Goal: Contribute content: Contribute content

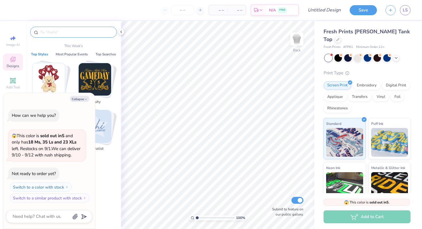
type textarea "x"
click at [60, 33] on input "text" at bounding box center [76, 32] width 73 height 6
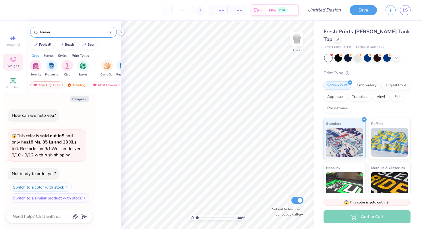
type input "lemon"
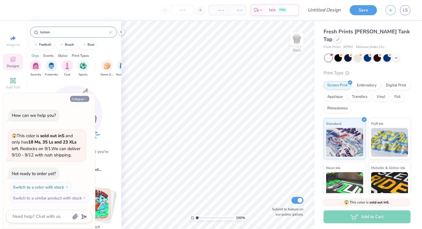
click at [84, 97] on button "Collapse" at bounding box center [79, 99] width 19 height 6
type textarea "x"
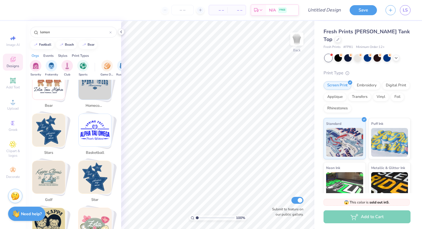
scroll to position [170, 0]
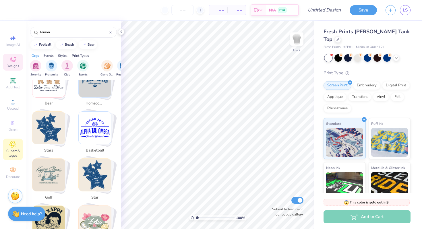
click at [16, 143] on icon at bounding box center [12, 144] width 7 height 7
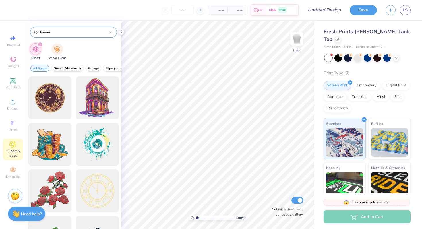
type input "lemon"
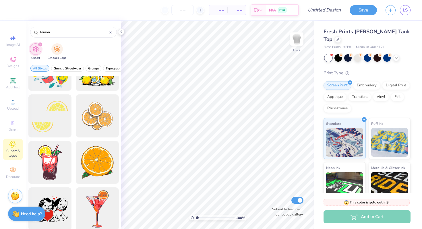
scroll to position [222, 0]
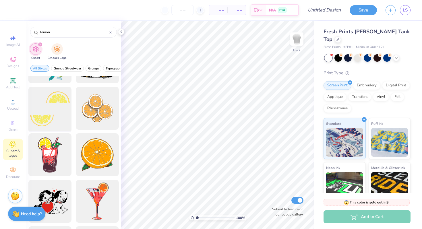
click at [53, 111] on div at bounding box center [49, 108] width 47 height 47
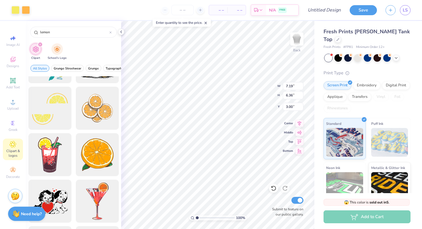
type input "6.98"
type input "6.18"
click at [242, 178] on li "Ungroup" at bounding box center [247, 177] width 45 height 11
type input "2.75"
type input "3.99"
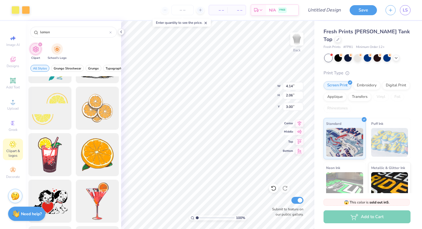
type input "2.31"
type input "2.11"
type input "3.06"
type input "2.18"
type input "1.26"
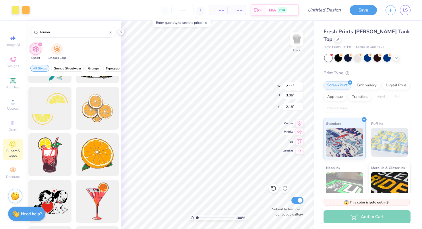
type input "1.83"
type input "5.29"
type input "3.16"
type input "1.60"
type input "7.12"
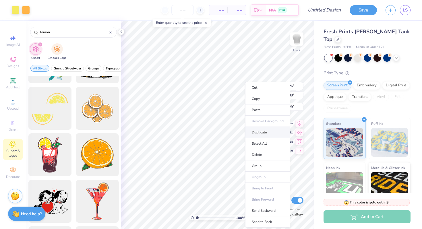
click at [260, 134] on li "Duplicate" at bounding box center [267, 132] width 45 height 11
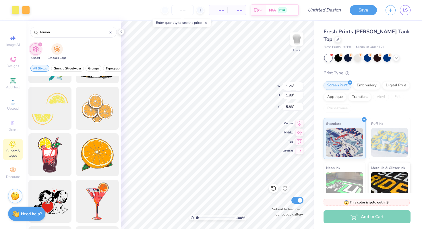
type input "5.29"
type input "1.19"
type input "1.86"
type input "5.03"
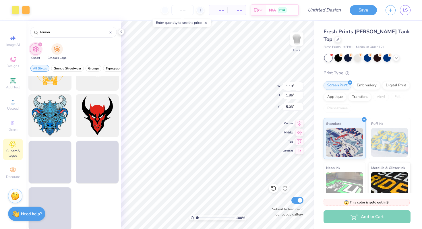
scroll to position [405, 0]
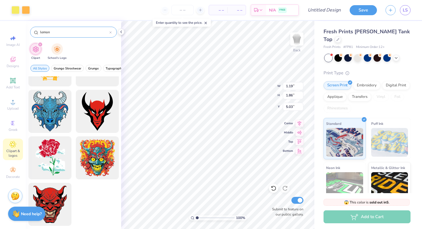
drag, startPoint x: 61, startPoint y: 34, endPoint x: 36, endPoint y: 34, distance: 25.0
click at [36, 34] on div "lemon" at bounding box center [73, 32] width 87 height 11
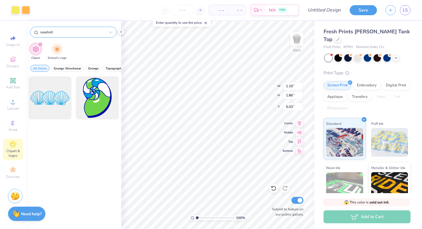
click at [56, 30] on input "seashell" at bounding box center [75, 32] width 70 height 6
type input "s"
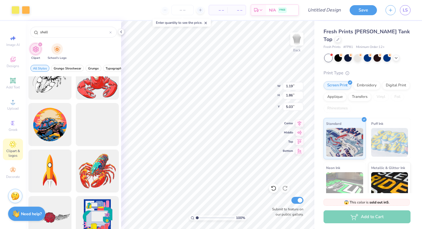
scroll to position [33, 0]
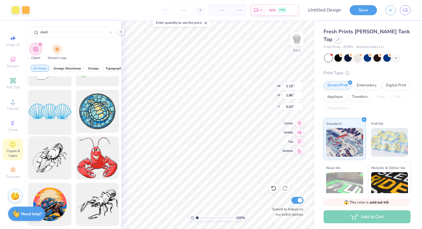
type input "shell"
drag, startPoint x: 53, startPoint y: 113, endPoint x: 47, endPoint y: 119, distance: 8.5
click at [47, 119] on div at bounding box center [49, 111] width 47 height 47
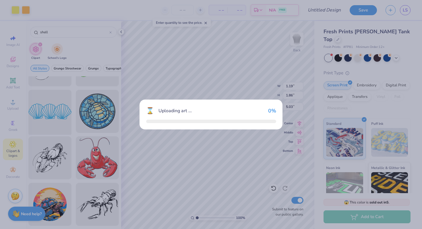
click at [47, 119] on div "⌛ Uploading art ... 0 %" at bounding box center [211, 114] width 422 height 229
type input "7.19"
type input "2.63"
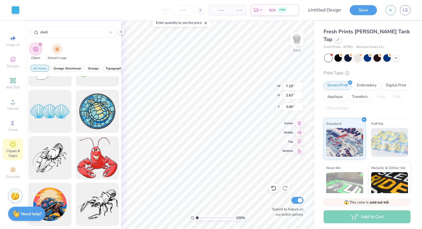
type input "2.40"
type input "4.08"
type input "1.50"
type input "5.39"
type input "1.20"
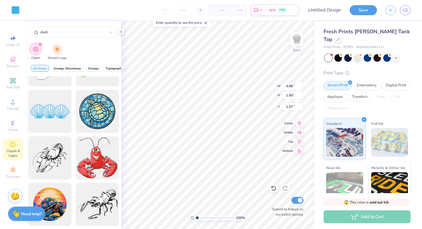
type input "1.50"
type input "1.26"
type input "1.83"
type input "1.50"
type input "1.19"
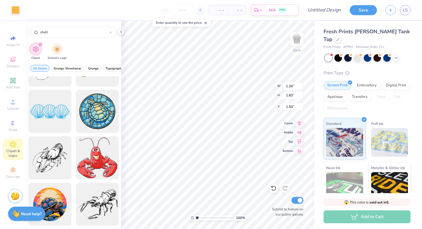
type input "1.86"
type input "1.14"
type input "5.31"
type input "1.94"
type input "6.76"
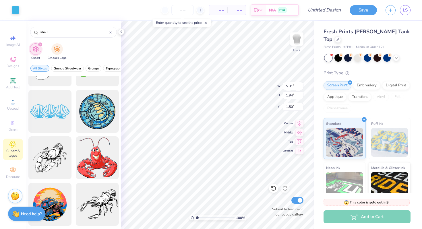
type input "2.48"
type input "7.08"
type input "2.59"
type input "2.21"
click at [13, 89] on span "Add Text" at bounding box center [13, 87] width 14 height 5
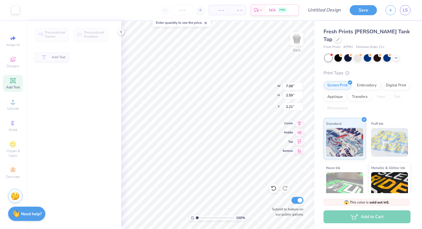
type input "4.01"
type input "1.16"
type input "8.55"
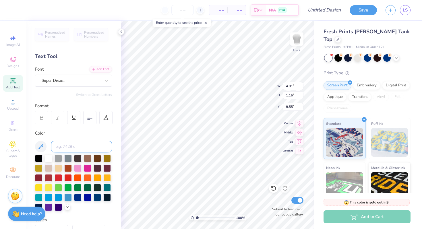
click at [75, 146] on input at bounding box center [81, 146] width 61 height 11
type input "S"
type textarea "Sigma Kappa"
click at [40, 188] on div at bounding box center [38, 186] width 7 height 7
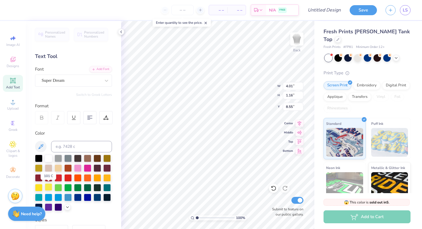
click at [48, 187] on div at bounding box center [48, 186] width 7 height 7
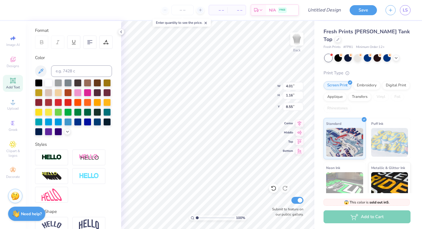
scroll to position [104, 0]
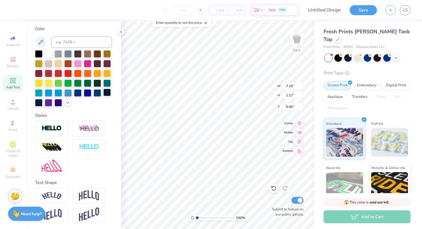
type input "5.00"
click at [20, 86] on span "Add Text" at bounding box center [13, 87] width 14 height 5
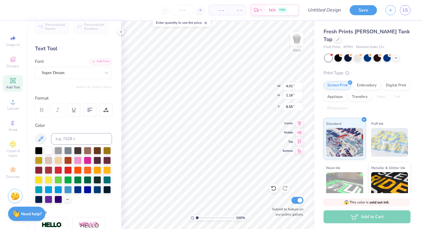
scroll to position [0, 0]
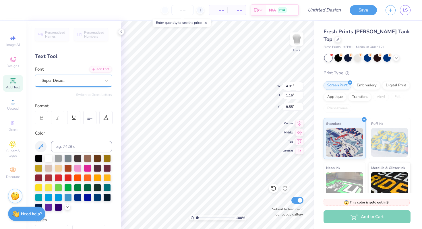
type textarea "Here We Go Again"
click at [96, 80] on div "Super Dream" at bounding box center [71, 80] width 60 height 9
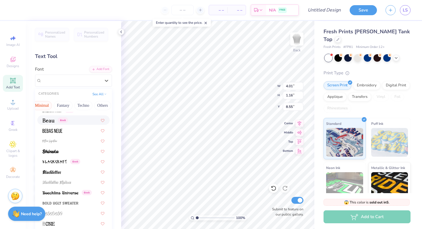
scroll to position [0, 169]
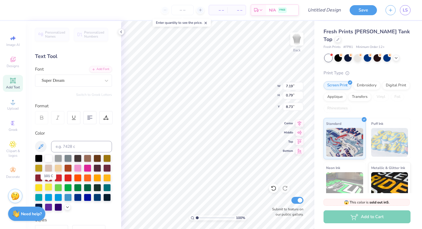
click at [49, 187] on div at bounding box center [48, 186] width 7 height 7
type input "5.74"
type input "0.63"
type input "6.17"
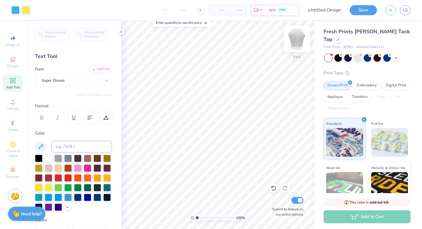
click at [298, 38] on img at bounding box center [296, 39] width 23 height 23
click at [15, 85] on span "Add Text" at bounding box center [13, 87] width 14 height 5
type textarea "Here We Go Again"
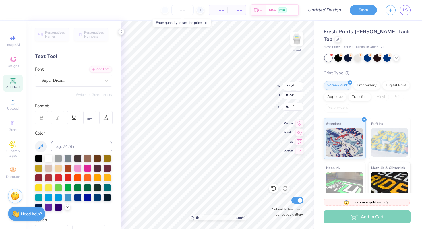
type input "0.50"
click at [47, 189] on div at bounding box center [48, 186] width 7 height 7
click at [16, 143] on icon at bounding box center [13, 144] width 6 height 6
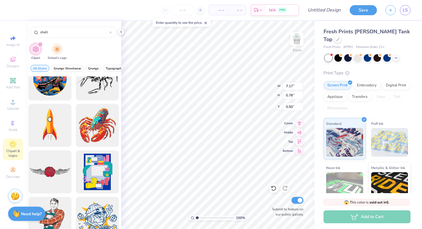
scroll to position [161, 0]
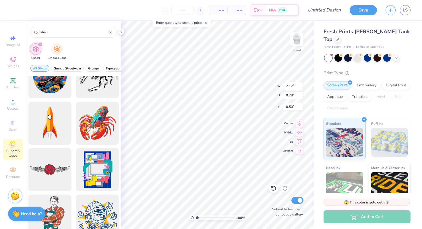
click at [40, 44] on icon "filter for Clipart" at bounding box center [40, 44] width 2 height 2
drag, startPoint x: 56, startPoint y: 31, endPoint x: 39, endPoint y: 31, distance: 16.9
click at [39, 31] on div "shell" at bounding box center [73, 32] width 87 height 11
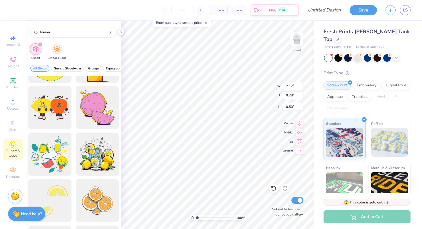
scroll to position [185, 0]
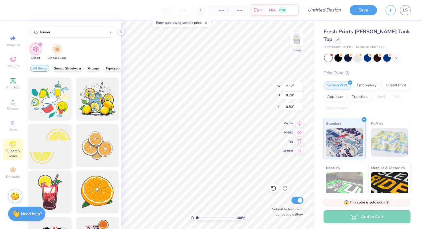
type input "lemon"
click at [46, 153] on div at bounding box center [49, 145] width 47 height 47
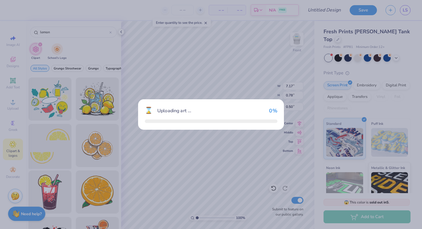
type input "6.35"
type input "3.00"
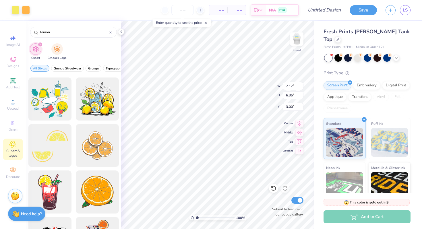
type input "0.78"
type input "0.50"
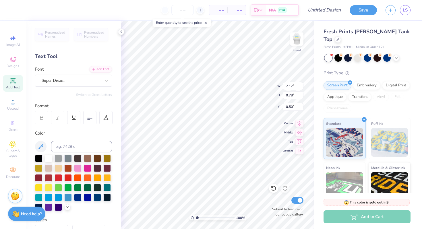
type input "6.35"
type input "3.00"
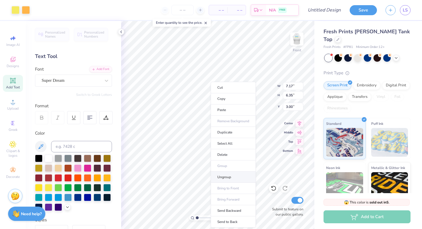
click at [228, 179] on li "Ungroup" at bounding box center [233, 177] width 45 height 11
type input "1.28"
type input "2.49"
type input "1.24"
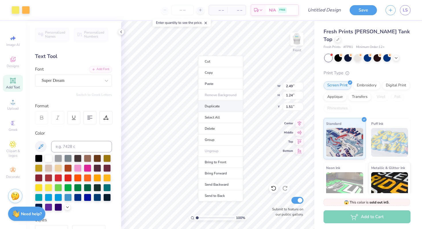
click at [220, 108] on li "Duplicate" at bounding box center [220, 106] width 45 height 11
type input "1.51"
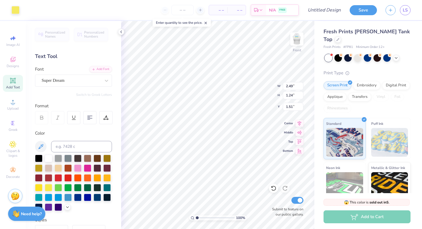
type input "1.90"
type input "0.96"
type input "1.79"
type input "2.10"
type input "1.04"
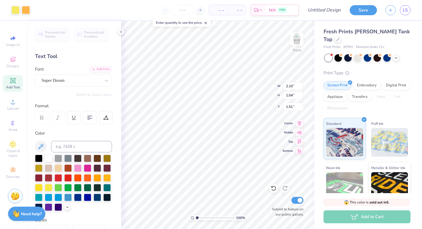
type input "2.49"
type input "1.24"
type input "1.52"
type input "2.04"
type input "1.01"
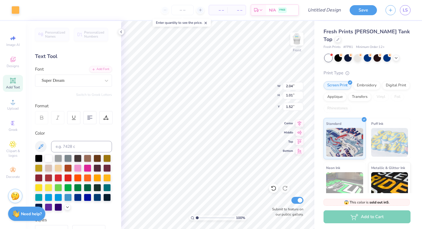
type input "2.49"
type input "1.24"
type input "2.01"
type input "1.00"
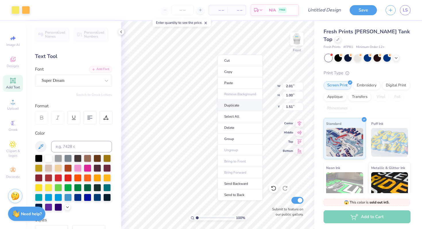
click at [229, 106] on li "Duplicate" at bounding box center [240, 105] width 45 height 11
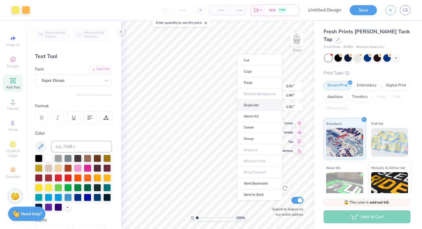
click at [249, 104] on li "Duplicate" at bounding box center [259, 105] width 45 height 11
type input "1.51"
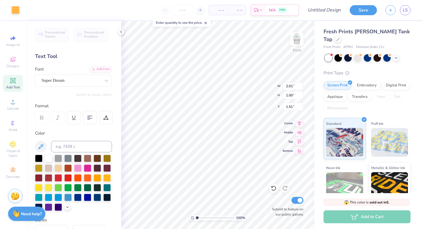
type input "1.38"
type input "1.91"
type input "1.20"
type input "2.01"
type input "1.00"
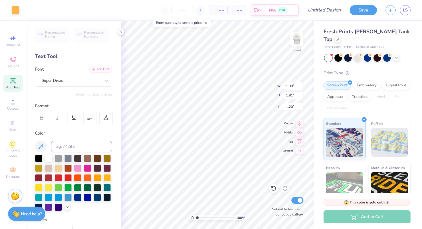
type input "1.51"
type input "0.99"
click at [301, 39] on img at bounding box center [296, 39] width 23 height 23
click at [57, 196] on div at bounding box center [58, 196] width 7 height 7
type input "7.08"
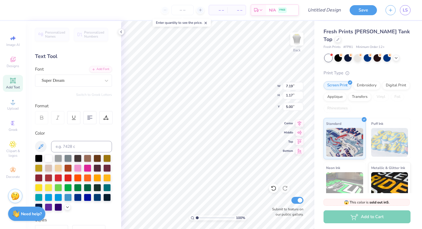
type input "2.59"
type input "2.22"
click at [59, 196] on div at bounding box center [58, 196] width 7 height 7
click at [69, 196] on div at bounding box center [67, 196] width 7 height 7
click at [68, 198] on div at bounding box center [67, 196] width 7 height 7
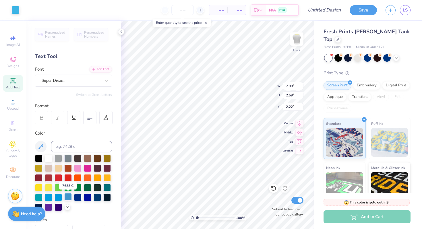
click at [68, 198] on div at bounding box center [67, 196] width 7 height 7
click at [58, 198] on div at bounding box center [58, 196] width 7 height 7
click at [15, 10] on div at bounding box center [15, 9] width 8 height 8
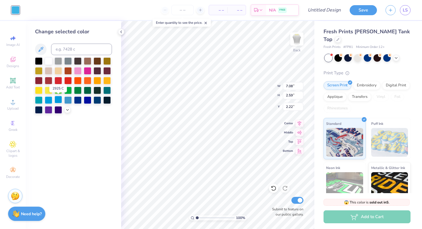
click at [59, 102] on div at bounding box center [58, 99] width 7 height 7
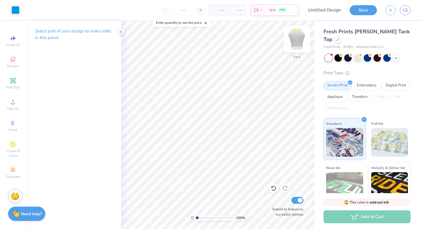
click at [296, 41] on img at bounding box center [296, 39] width 23 height 23
click at [296, 42] on img at bounding box center [296, 39] width 23 height 23
click at [321, 12] on input "Design Title" at bounding box center [331, 9] width 28 height 11
type input "Here We Go Again Date Party"
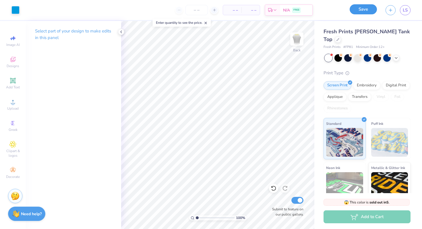
click at [364, 9] on button "Save" at bounding box center [363, 9] width 27 height 10
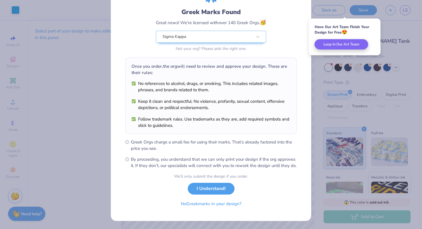
scroll to position [40, 0]
click at [213, 186] on button "I Understand!" at bounding box center [211, 187] width 47 height 12
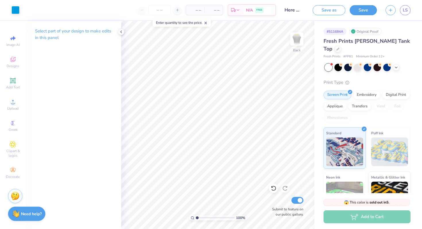
click at [206, 23] on icon at bounding box center [206, 23] width 4 height 4
click at [295, 38] on img at bounding box center [296, 39] width 23 height 23
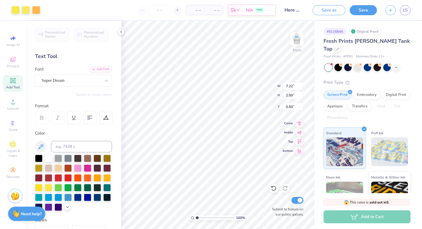
type input "2.00"
click at [366, 7] on button "Save" at bounding box center [363, 9] width 27 height 10
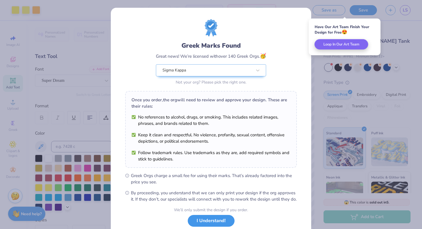
click at [220, 227] on button "I Understand!" at bounding box center [211, 221] width 47 height 12
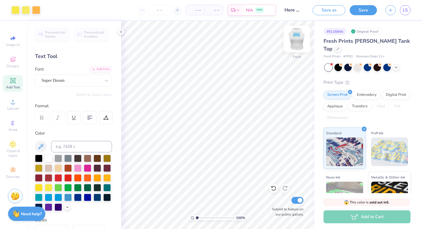
click at [299, 45] on img at bounding box center [296, 39] width 23 height 23
